Goal: Task Accomplishment & Management: Use online tool/utility

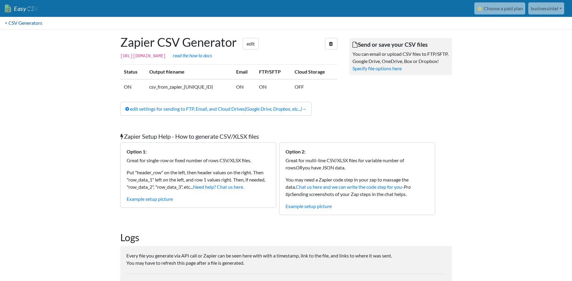
click at [28, 23] on link "< CSV Generators" at bounding box center [23, 23] width 47 height 12
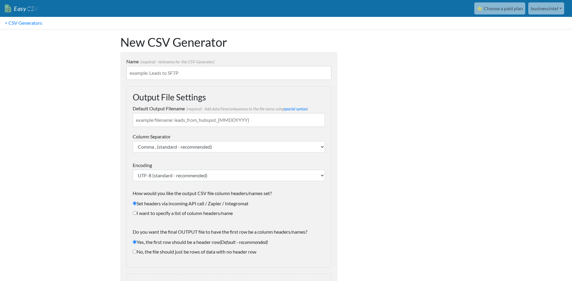
click at [206, 77] on input "Name (required - nickname for this CSV Generator)" at bounding box center [228, 73] width 205 height 14
type input "Leads to"
type input "Leads to SFTP"
click at [228, 124] on input "Default Output Filename (required - Add date/time/uniqueness to the file name u…" at bounding box center [229, 120] width 192 height 14
type input "U"
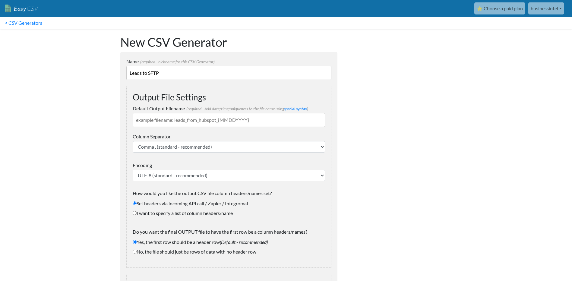
click at [305, 112] on div "Default Output Filename (required - Add date/time/uniqueness to the file name u…" at bounding box center [229, 116] width 192 height 22
click at [305, 110] on link "special syntax" at bounding box center [295, 108] width 23 height 5
drag, startPoint x: 180, startPoint y: 77, endPoint x: 70, endPoint y: 86, distance: 110.7
drag, startPoint x: 175, startPoint y: 72, endPoint x: 43, endPoint y: 81, distance: 131.4
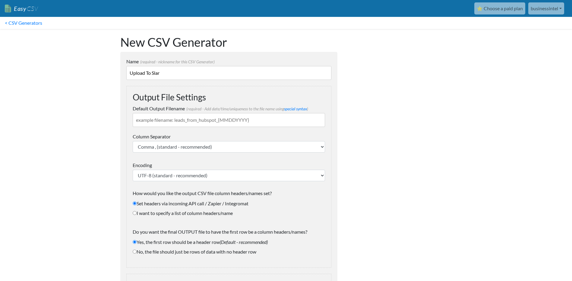
type input "SLAR Upload"
click at [198, 115] on input "Default Output Filename (required - Add date/time/uniqueness to the file name u…" at bounding box center [229, 120] width 192 height 14
type input "SLAR_Upload_{YYMMDD}-{24HHMINSS}_UNIQUE_ID}"
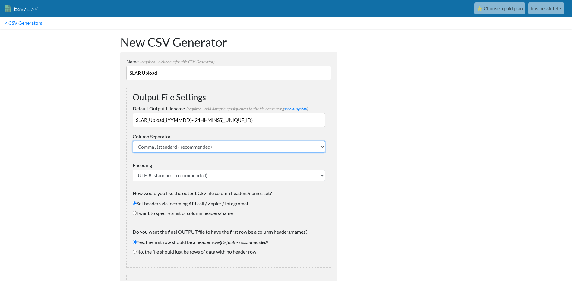
click at [237, 144] on select "Comma , (standard - recommended) Semicolon ; Tab \t Pipe |" at bounding box center [229, 146] width 192 height 11
click at [238, 147] on select "Comma , (standard - recommended) Semicolon ; Tab \t Pipe |" at bounding box center [229, 146] width 192 height 11
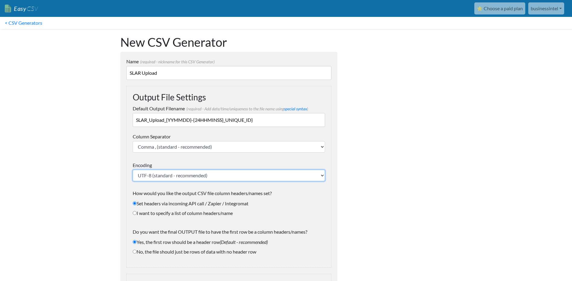
click at [214, 174] on select "UTF-8 (standard - recommended) ISO-8859-1 (Microsoft Excel) ASCII-8BIT Windows-…" at bounding box center [229, 175] width 192 height 11
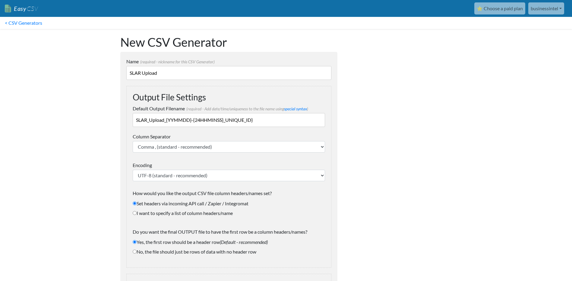
click at [203, 212] on label "I want to specify a list of column headers/name" at bounding box center [229, 213] width 192 height 7
click at [137, 212] on input "I want to specify a list of column headers/name" at bounding box center [135, 213] width 4 height 4
radio input "true"
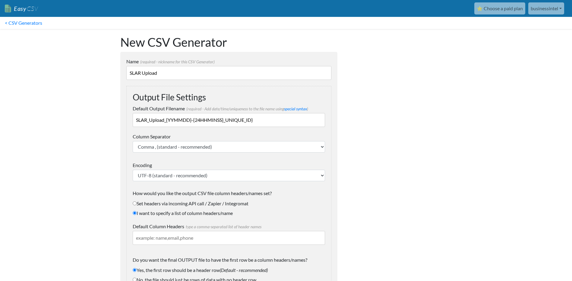
click at [220, 204] on label "Set headers via incoming API call / Zapier / Integromat" at bounding box center [229, 203] width 192 height 7
click at [137, 204] on input "Set headers via incoming API call / Zapier / Integromat" at bounding box center [135, 203] width 4 height 4
radio input "true"
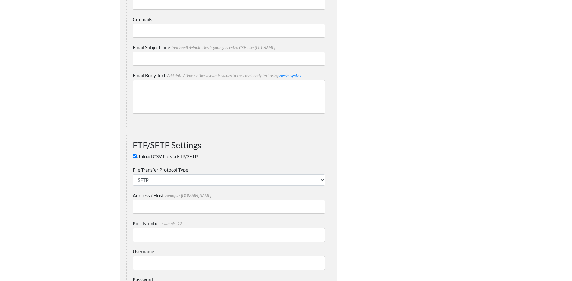
scroll to position [555, 0]
click at [187, 160] on label "Upload CSV file via FTP/SFTP" at bounding box center [229, 157] width 192 height 7
click at [137, 160] on input "Upload CSV file via FTP/SFTP" at bounding box center [135, 158] width 4 height 4
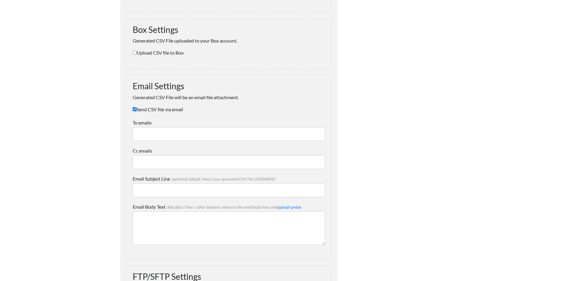
scroll to position [482, 0]
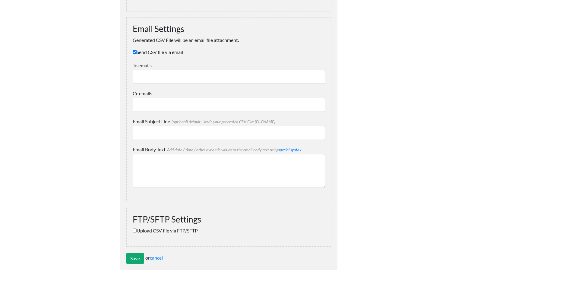
click at [192, 230] on label "Upload CSV file via FTP/SFTP" at bounding box center [229, 230] width 192 height 7
click at [137, 230] on input "Upload CSV file via FTP/SFTP" at bounding box center [135, 231] width 4 height 4
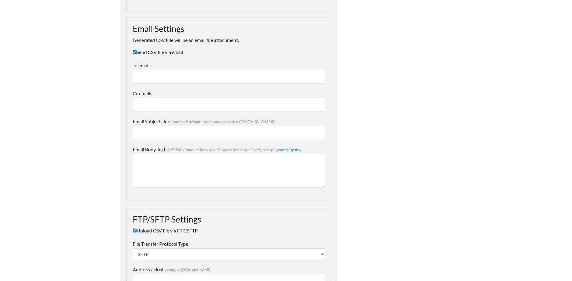
click at [192, 230] on label "Upload CSV file via FTP/SFTP" at bounding box center [229, 230] width 192 height 7
click at [137, 230] on input "Upload CSV file via FTP/SFTP" at bounding box center [135, 231] width 4 height 4
checkbox input "false"
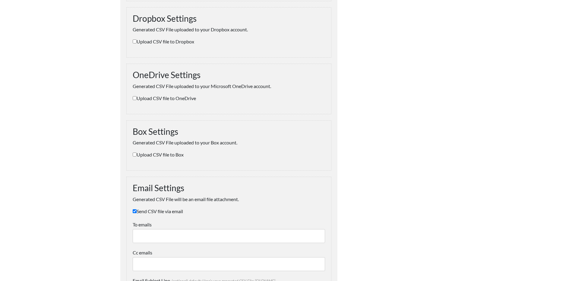
scroll to position [271, 0]
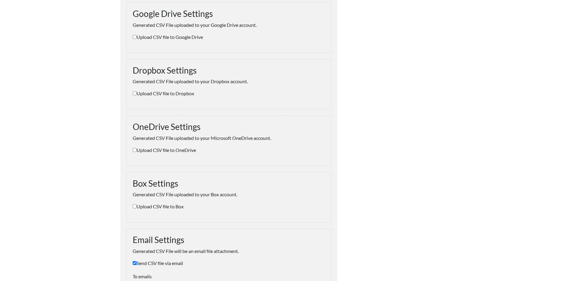
click at [160, 262] on label "Send CSV file via email" at bounding box center [229, 263] width 192 height 7
click at [137, 262] on input "Send CSV file via email" at bounding box center [135, 263] width 4 height 4
click at [160, 262] on label "Send CSV file via email" at bounding box center [229, 263] width 192 height 7
click at [137, 262] on input "Send CSV file via email" at bounding box center [135, 263] width 4 height 4
checkbox input "true"
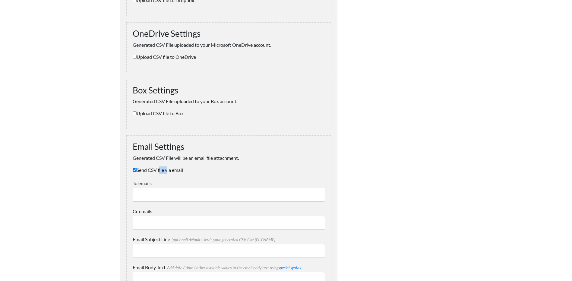
scroll to position [422, 0]
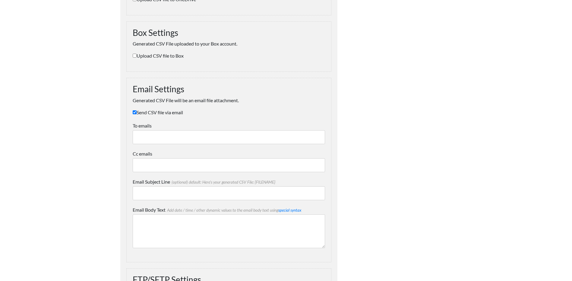
click at [194, 137] on input "To emails" at bounding box center [229, 137] width 192 height 14
type input "dnguyen@ihdlab.com"
drag, startPoint x: 228, startPoint y: 194, endPoint x: 79, endPoint y: 195, distance: 148.7
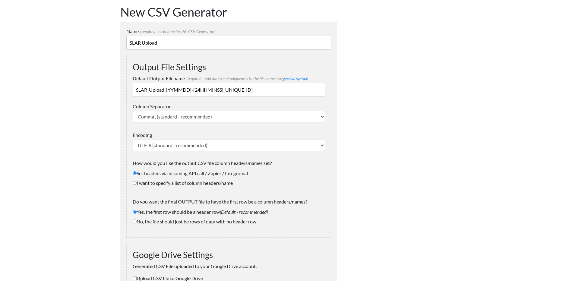
scroll to position [0, 0]
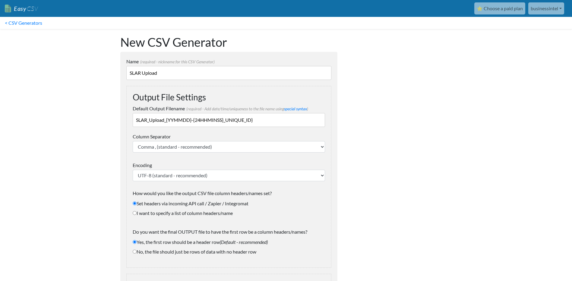
type input "Test CSV"
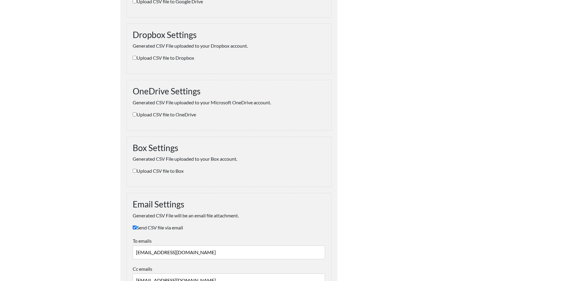
scroll to position [482, 0]
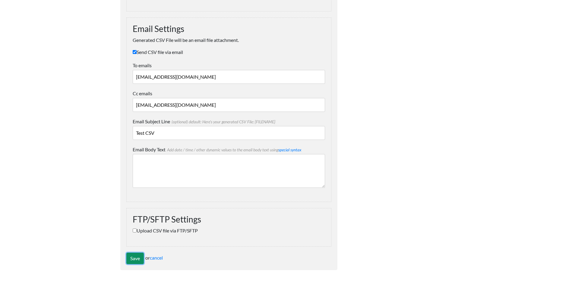
click at [134, 257] on input "Save" at bounding box center [134, 258] width 17 height 11
